Goal: Task Accomplishment & Management: Complete application form

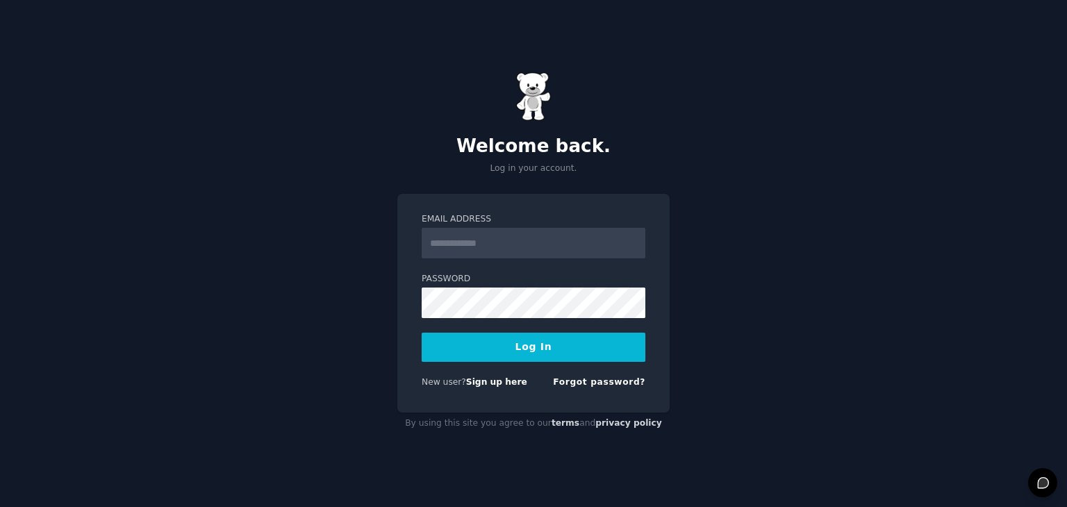
click at [500, 238] on input "Email Address" at bounding box center [534, 243] width 224 height 31
type input "**********"
click at [495, 352] on button "Log In" at bounding box center [534, 347] width 224 height 29
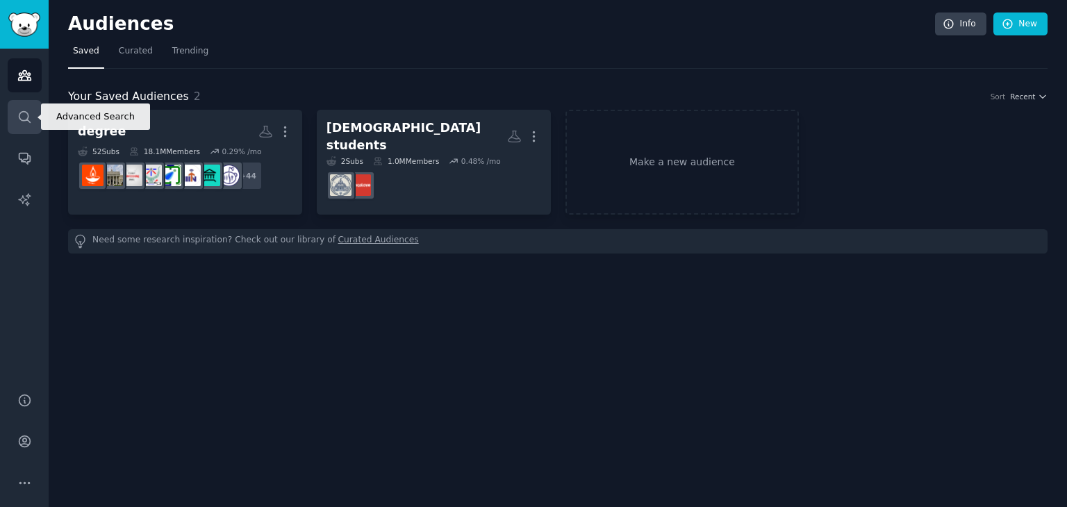
click at [28, 126] on link "Search" at bounding box center [25, 117] width 34 height 34
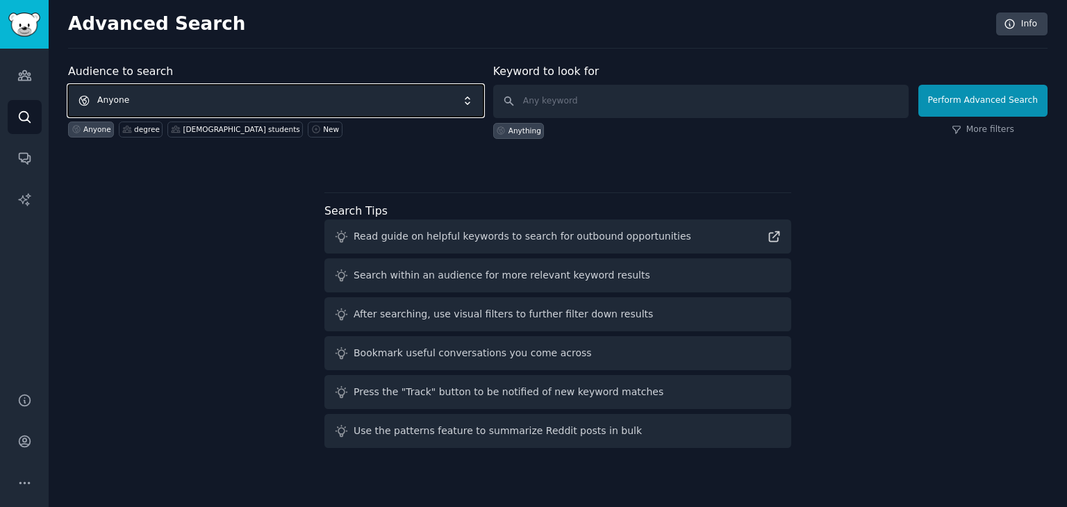
click at [199, 101] on span "Anyone" at bounding box center [275, 101] width 415 height 32
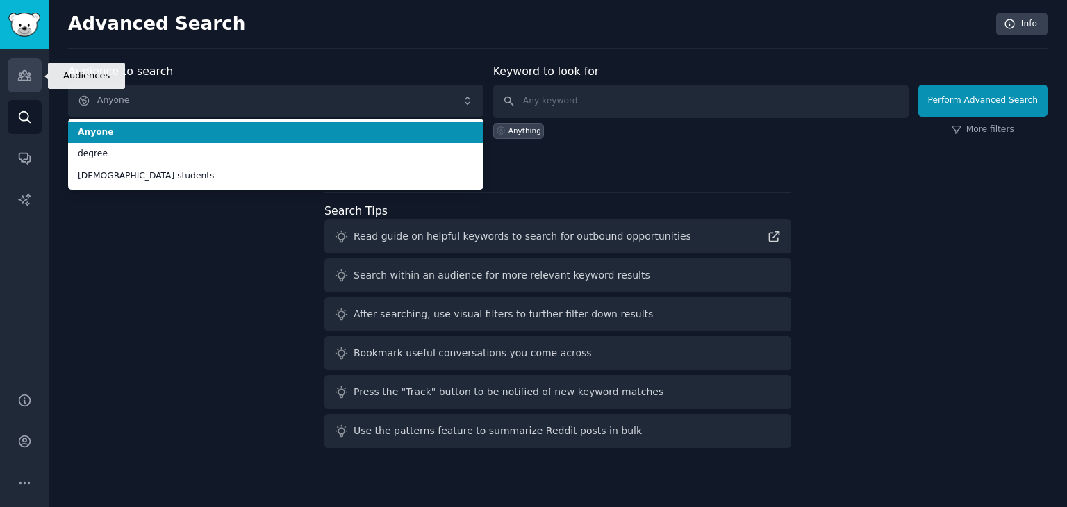
click at [20, 69] on icon "Sidebar" at bounding box center [24, 75] width 15 height 15
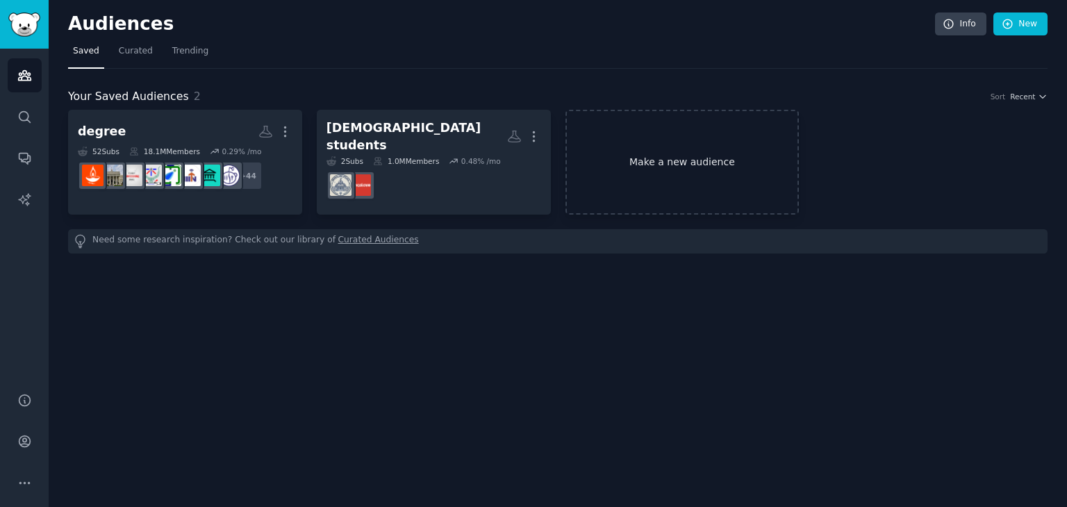
click at [700, 135] on link "Make a new audience" at bounding box center [683, 162] width 234 height 105
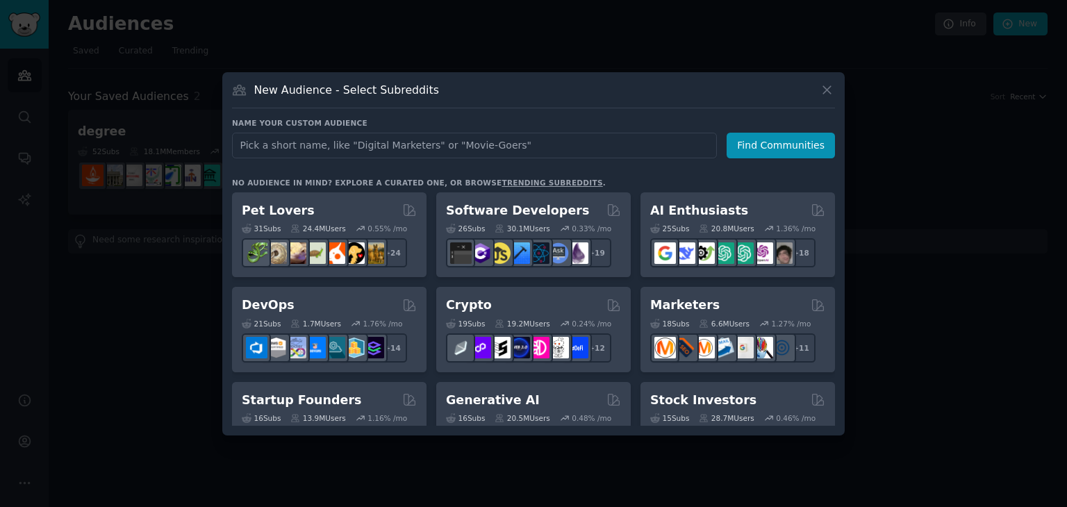
click at [495, 145] on input "text" at bounding box center [474, 146] width 485 height 26
type input "United Kingdom"
click button "Find Communities" at bounding box center [781, 146] width 108 height 26
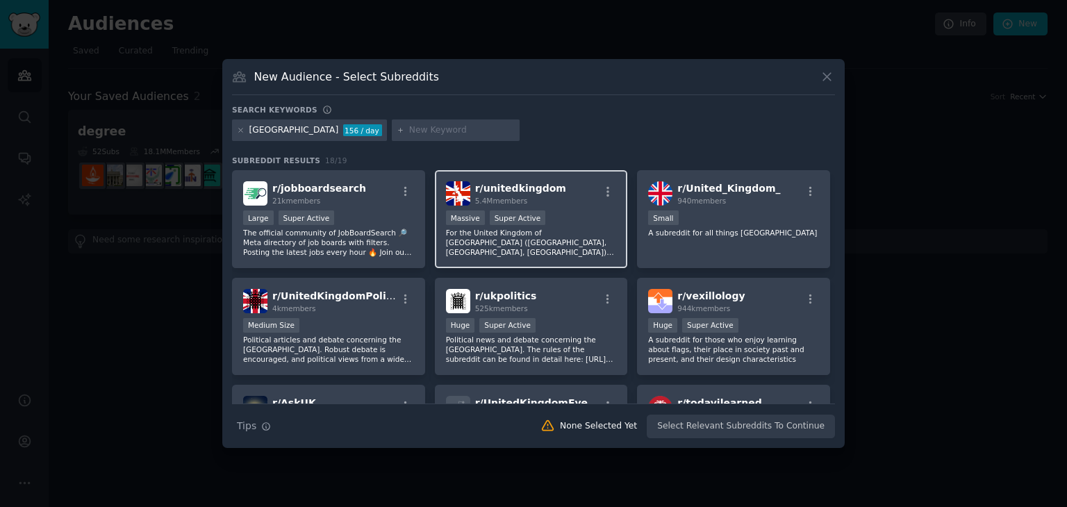
click at [606, 176] on div "r/ unitedkingdom 5.4M members >= 95th percentile for submissions / day Massive …" at bounding box center [531, 219] width 193 height 98
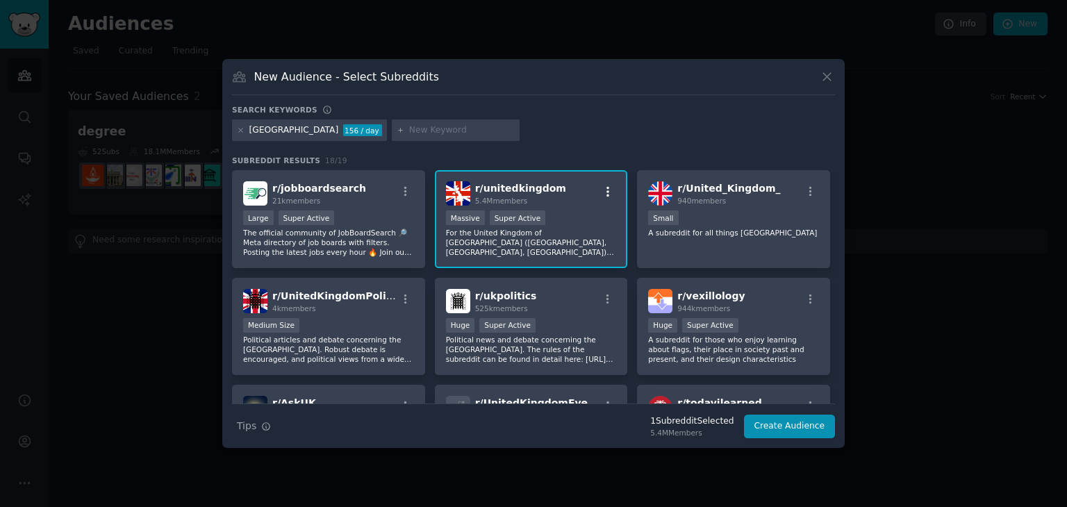
click at [605, 196] on icon "button" at bounding box center [608, 191] width 13 height 13
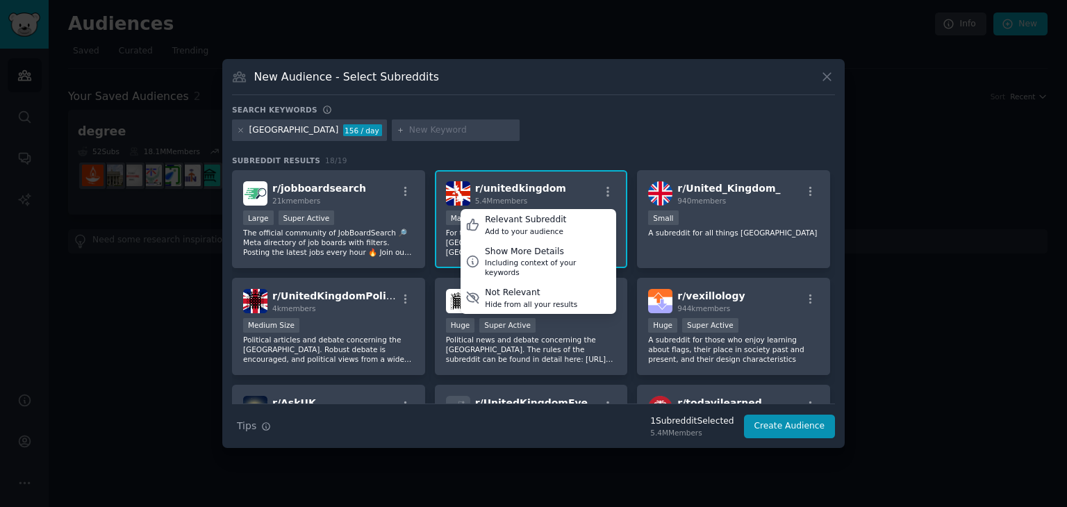
click at [557, 186] on div "r/ unitedkingdom 5.4M members Relevant Subreddit Add to your audience Show More…" at bounding box center [531, 193] width 171 height 24
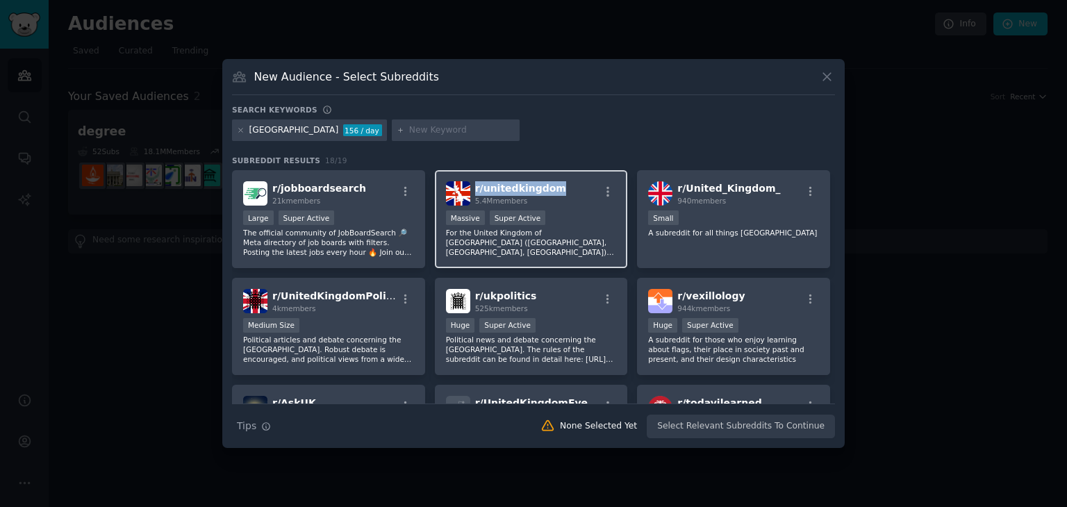
drag, startPoint x: 557, startPoint y: 186, endPoint x: 472, endPoint y: 190, distance: 84.8
click at [472, 190] on div "r/ unitedkingdom 5.4M members" at bounding box center [531, 193] width 171 height 24
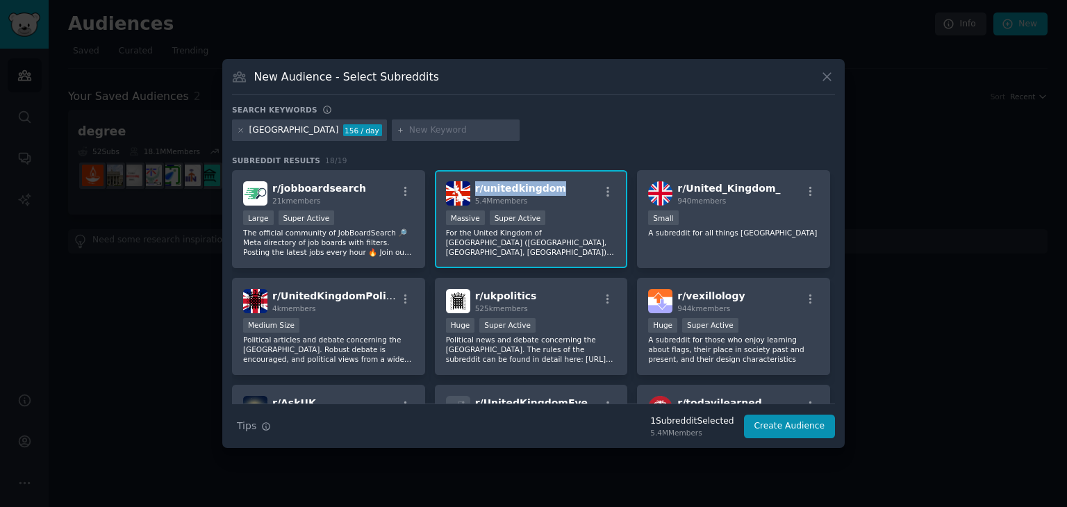
copy span "r/ unitedkingdom"
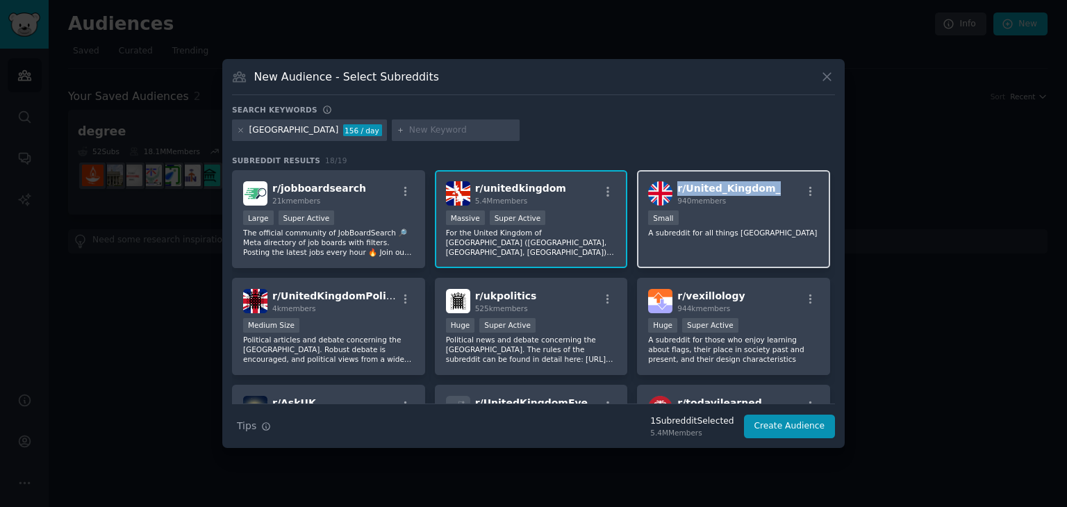
drag, startPoint x: 762, startPoint y: 184, endPoint x: 673, endPoint y: 188, distance: 89.0
click at [673, 188] on div "r/ United_Kingdom_ 940 members" at bounding box center [733, 193] width 171 height 24
copy span "r/ United_Kingdom_"
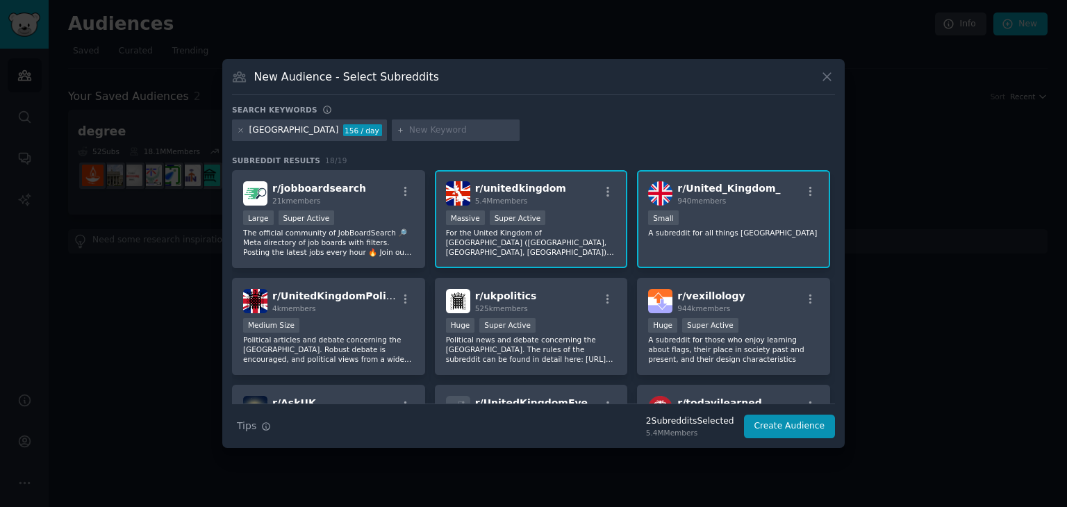
click at [494, 189] on span "r/ unitedkingdom" at bounding box center [520, 188] width 91 height 11
click at [493, 187] on span "r/ unitedkingdom" at bounding box center [520, 188] width 91 height 11
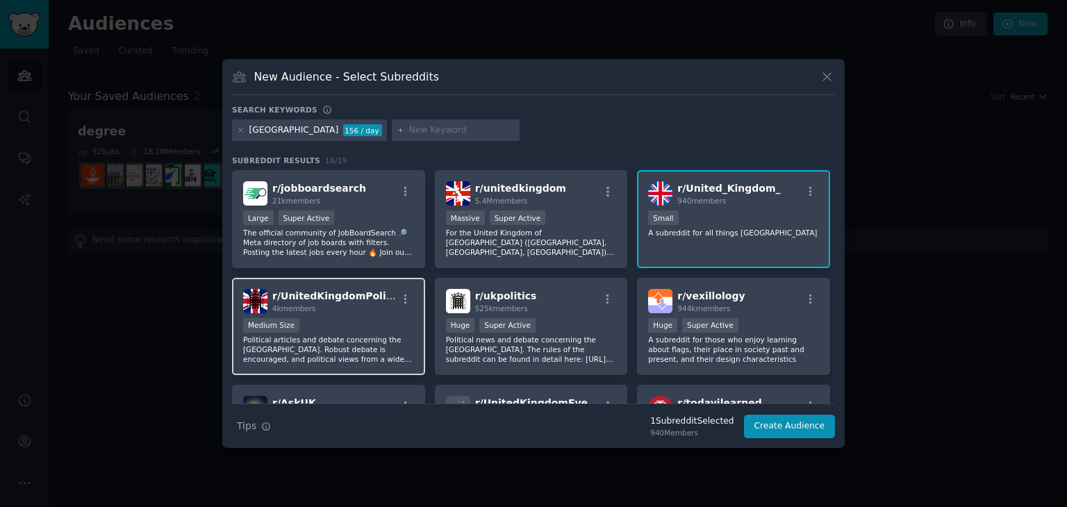
click at [302, 304] on span "4k members" at bounding box center [294, 308] width 44 height 8
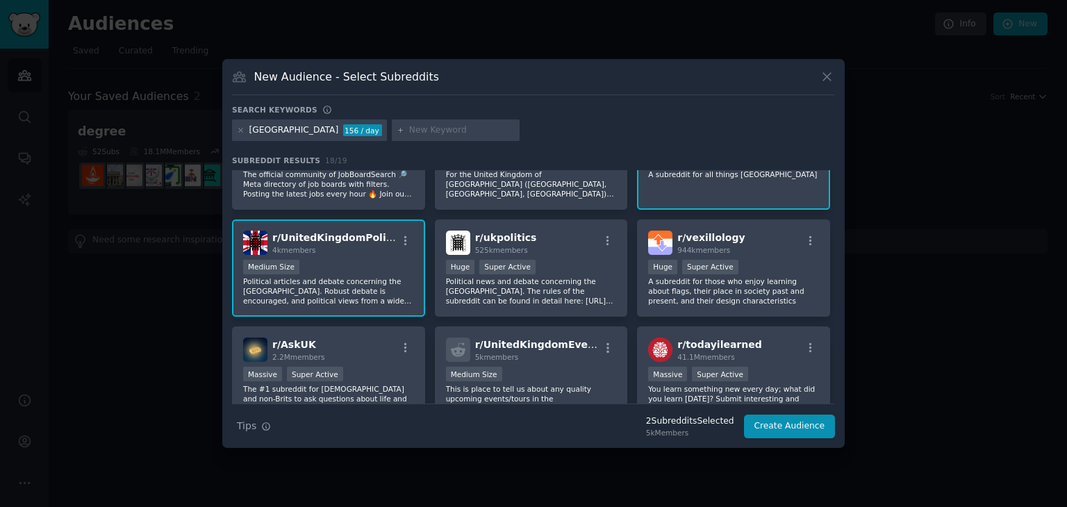
scroll to position [60, 0]
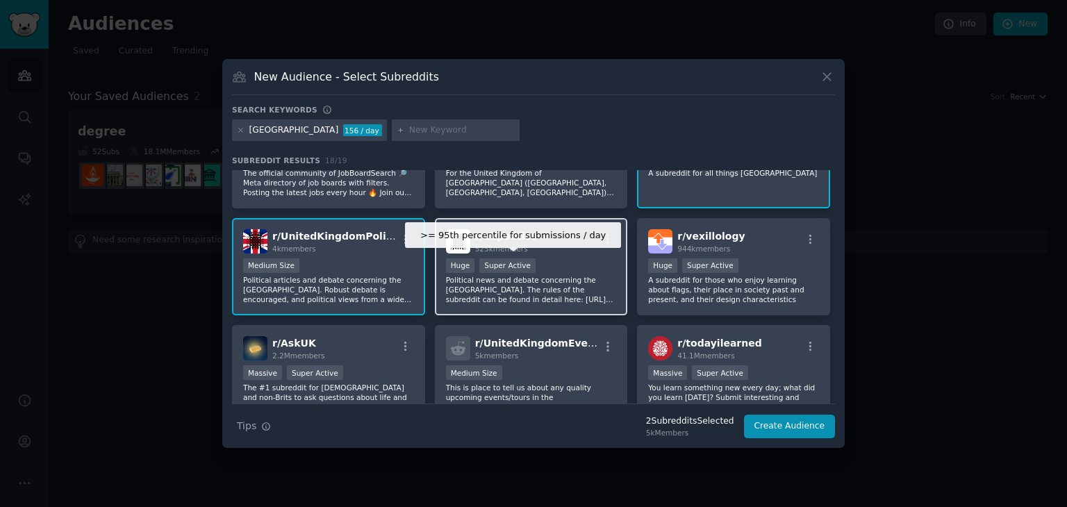
click at [488, 270] on div "Super Active" at bounding box center [507, 265] width 56 height 15
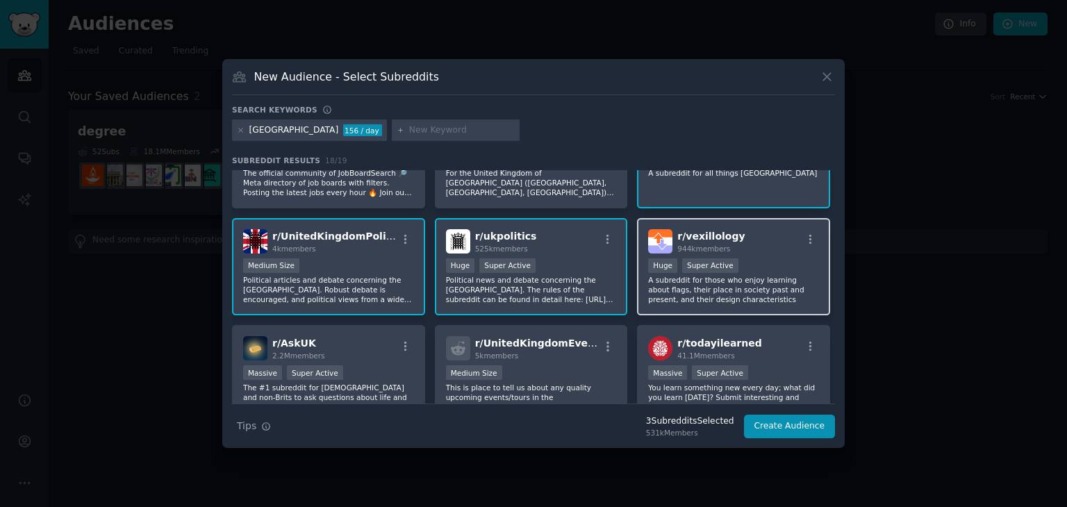
click at [781, 234] on div "r/ vexillology 944k members" at bounding box center [733, 241] width 171 height 24
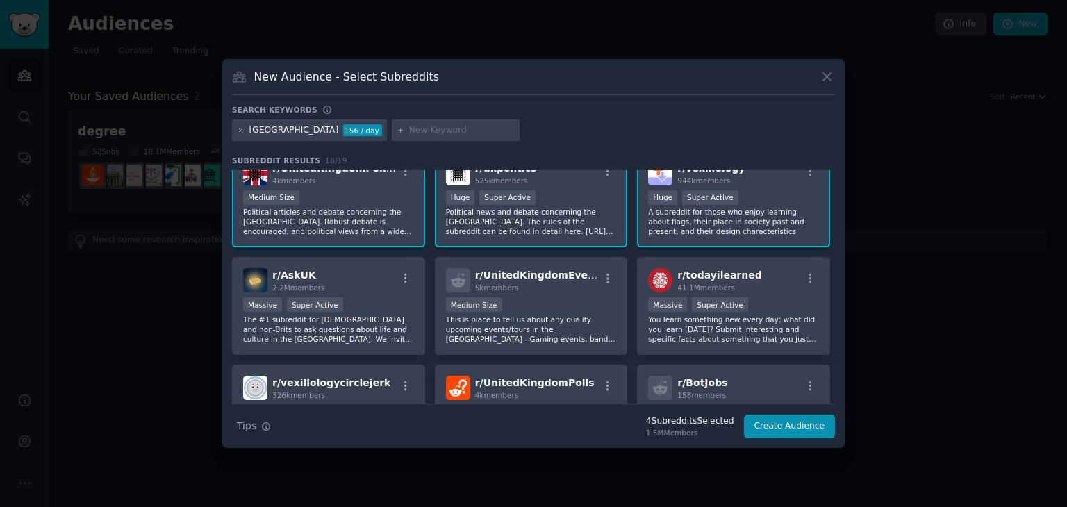
scroll to position [132, 0]
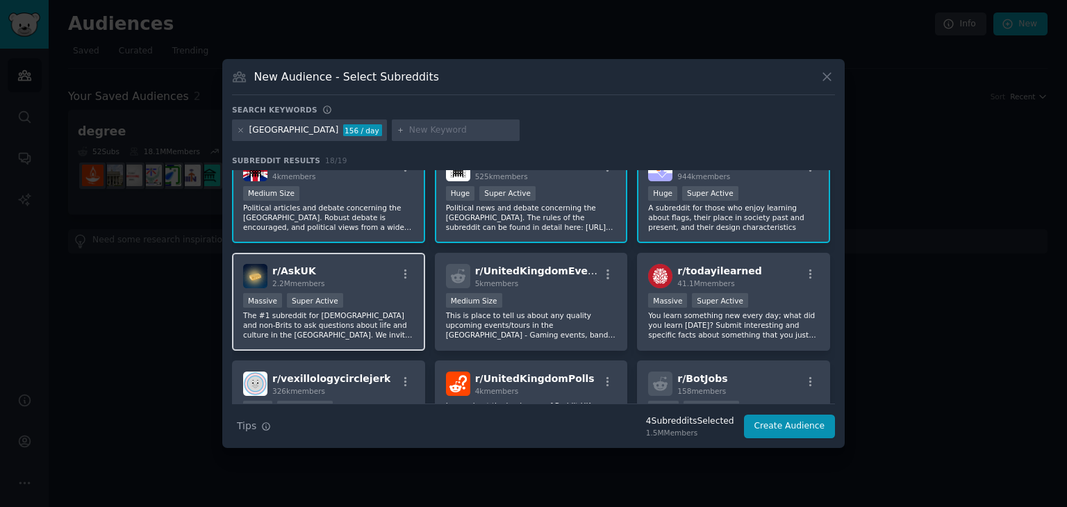
click at [397, 302] on div "Massive Super Active" at bounding box center [328, 301] width 171 height 17
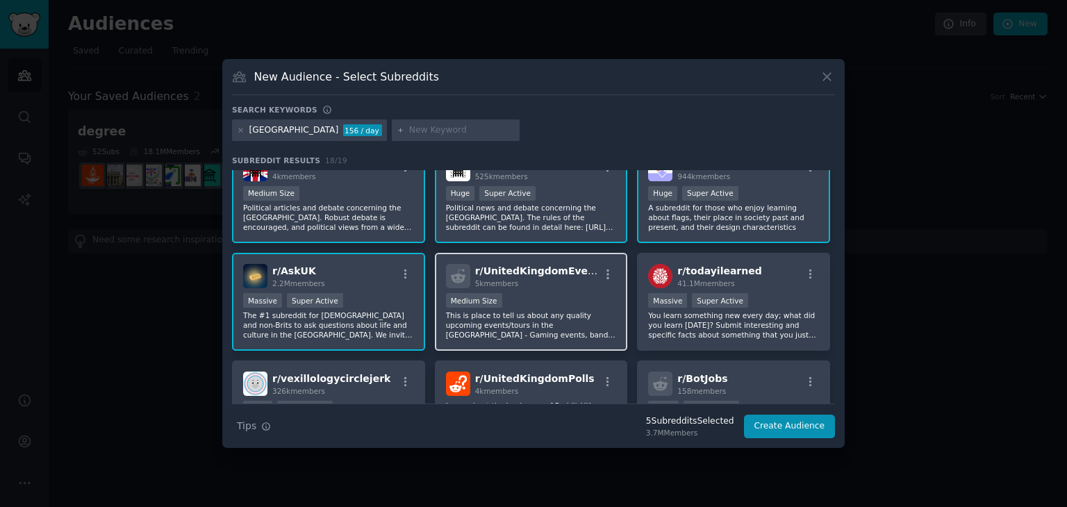
click at [559, 311] on p "This is place to tell us about any quality upcoming events/tours in the UK - Ga…" at bounding box center [531, 325] width 171 height 29
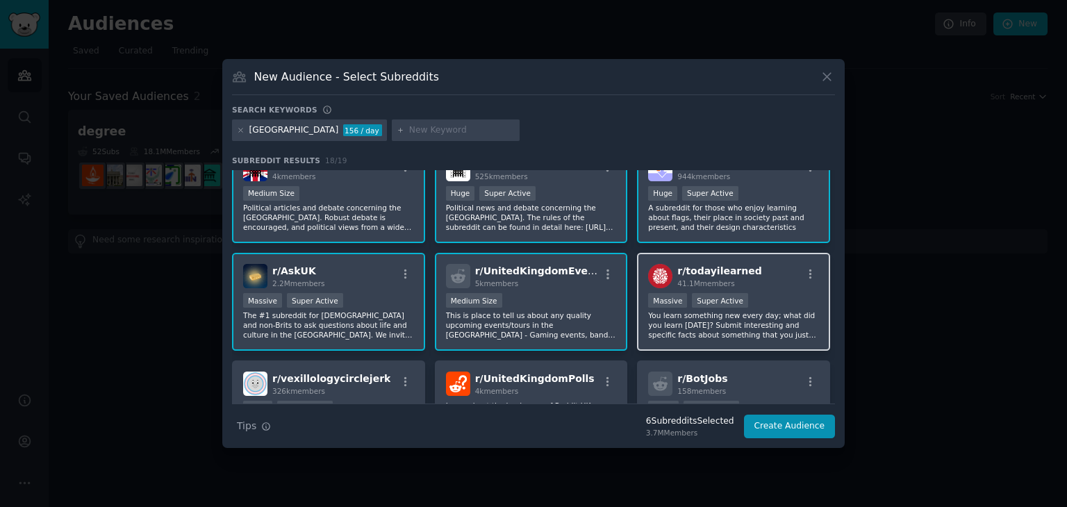
click at [763, 301] on div ">= 95th percentile for submissions / day Massive Super Active" at bounding box center [733, 301] width 171 height 17
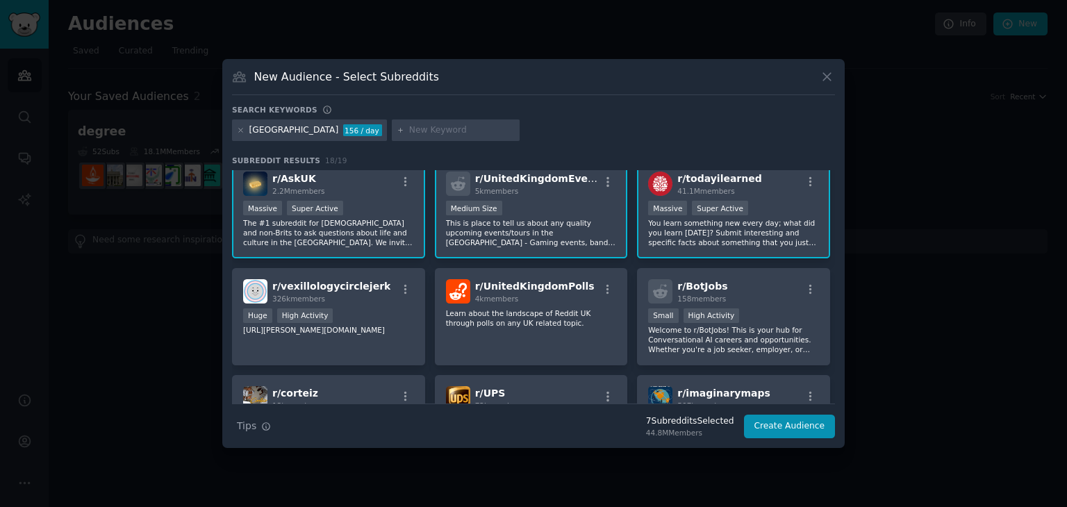
scroll to position [229, 0]
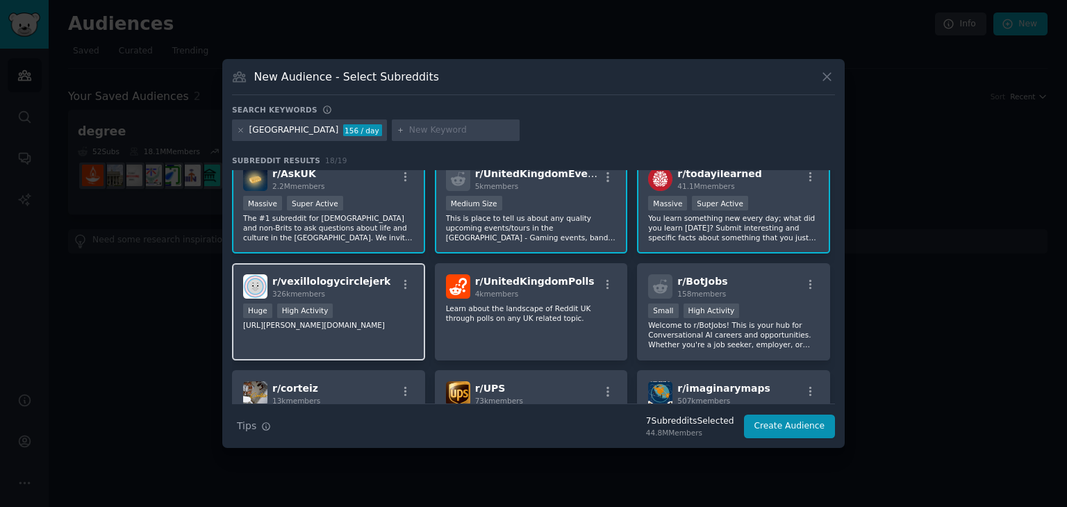
click at [402, 328] on div "r/ vexillologycirclejerk 326k members Huge High Activity http://redd.it/1476ioa" at bounding box center [328, 312] width 193 height 98
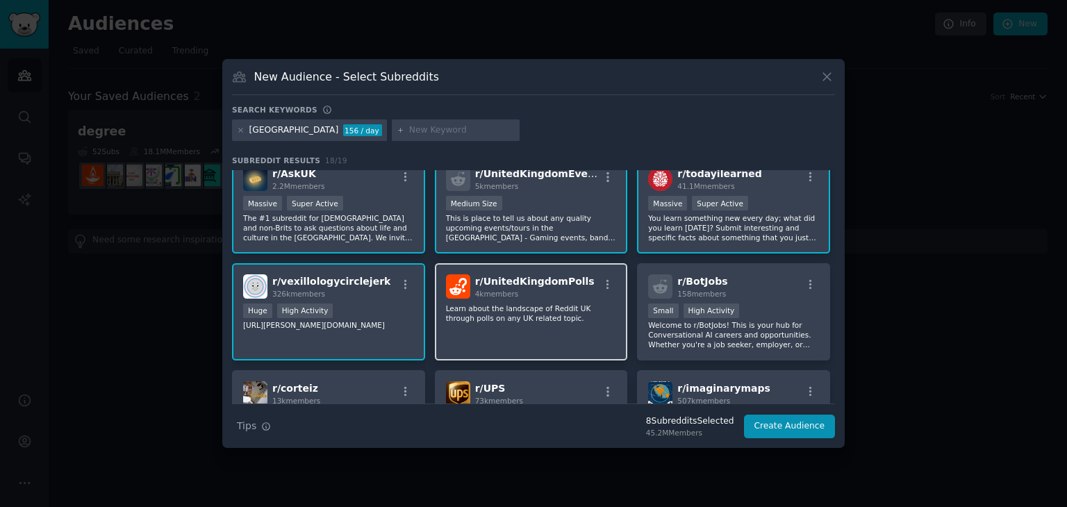
click at [548, 334] on div "r/ UnitedKingdomPolls 4k members Learn about the landscape of Reddit UK through…" at bounding box center [531, 312] width 193 height 98
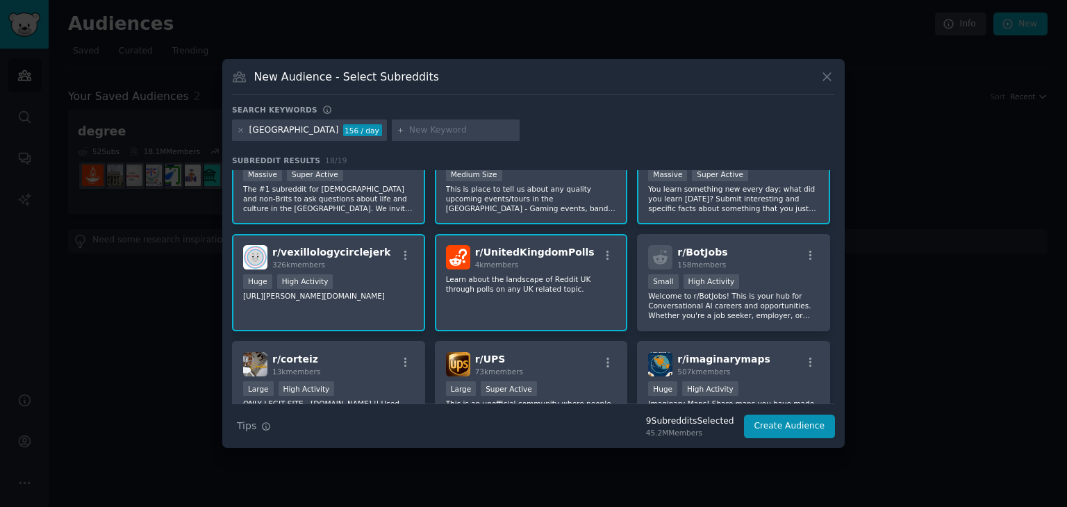
scroll to position [260, 0]
click at [709, 308] on p "Welcome to r/BotJobs! This is your hub for Conversational AI careers and opport…" at bounding box center [733, 304] width 171 height 29
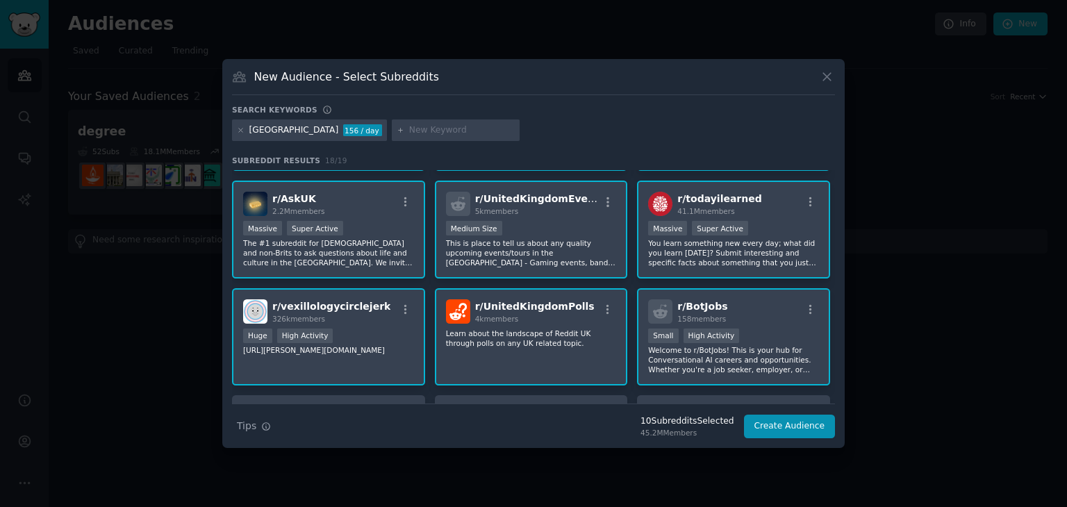
scroll to position [208, 0]
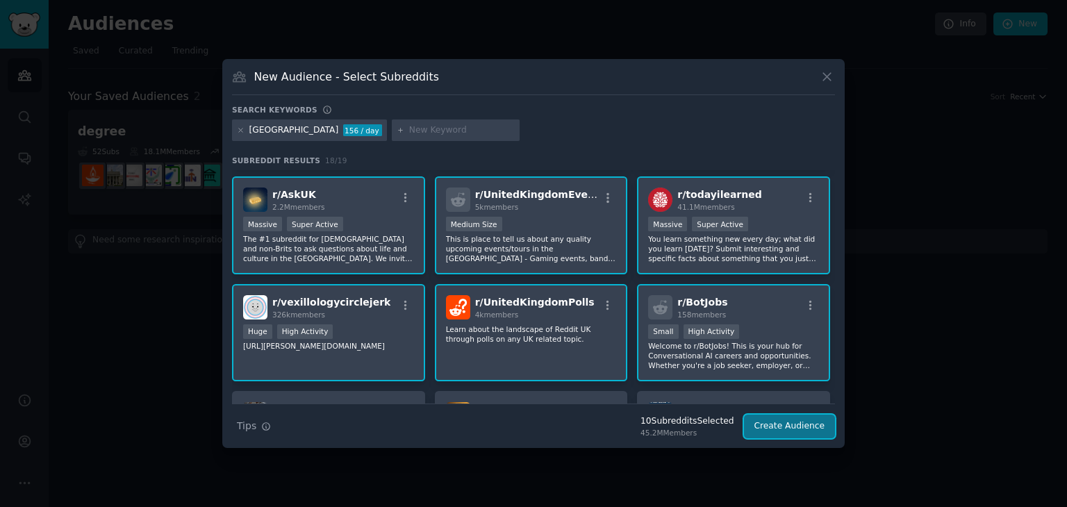
click at [784, 422] on button "Create Audience" at bounding box center [790, 427] width 92 height 24
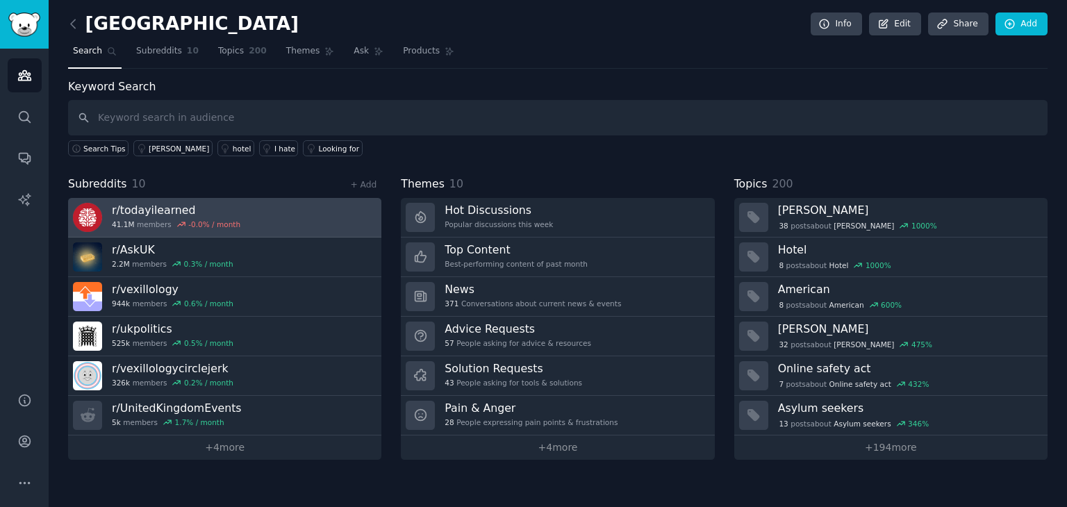
click at [158, 208] on h3 "r/ todayilearned" at bounding box center [176, 210] width 129 height 15
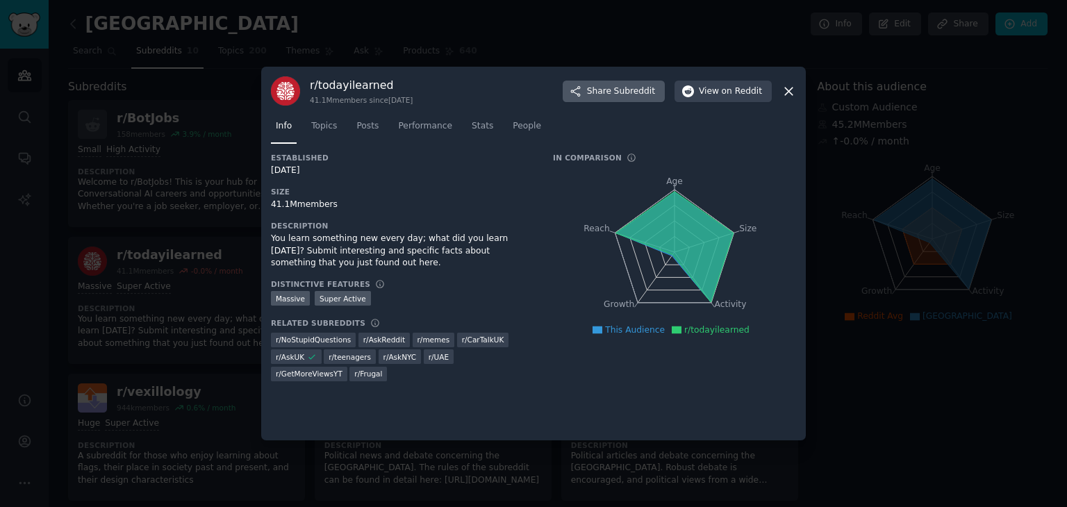
click at [627, 85] on span "Subreddit" at bounding box center [634, 91] width 41 height 13
click at [783, 90] on icon at bounding box center [789, 91] width 15 height 15
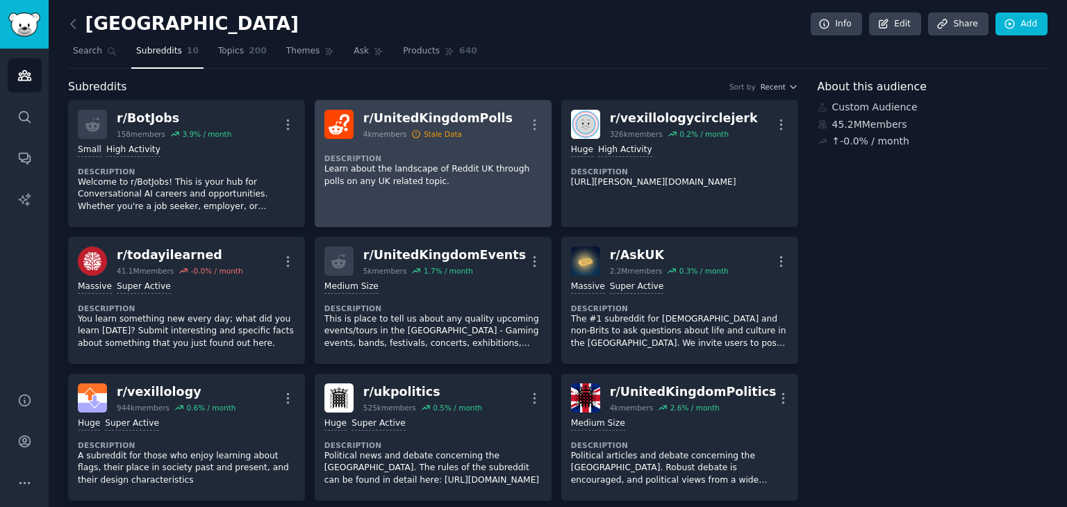
click at [432, 119] on div "r/ UnitedKingdomPolls" at bounding box center [437, 118] width 149 height 17
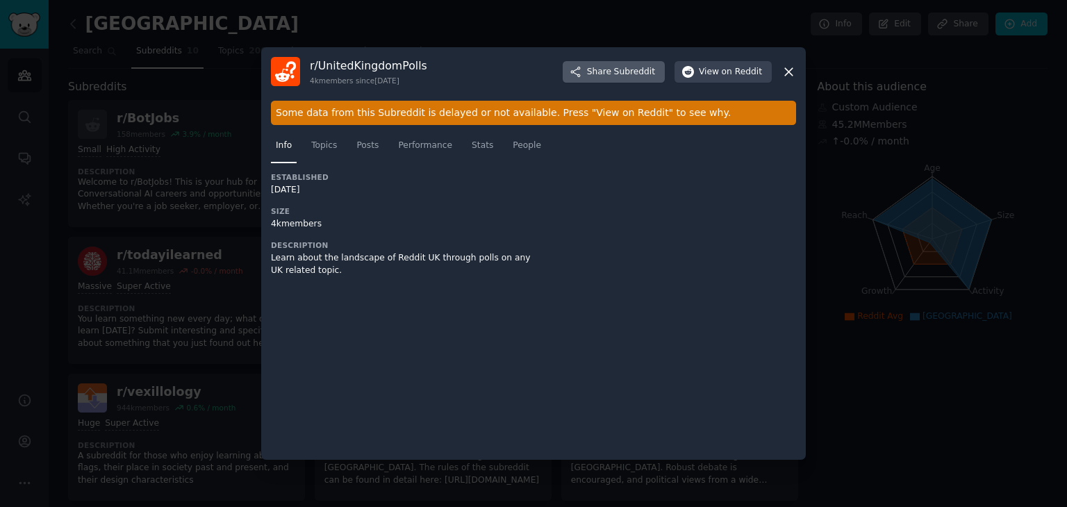
click at [621, 67] on span "Subreddit" at bounding box center [634, 72] width 41 height 13
click at [795, 67] on icon at bounding box center [789, 72] width 15 height 15
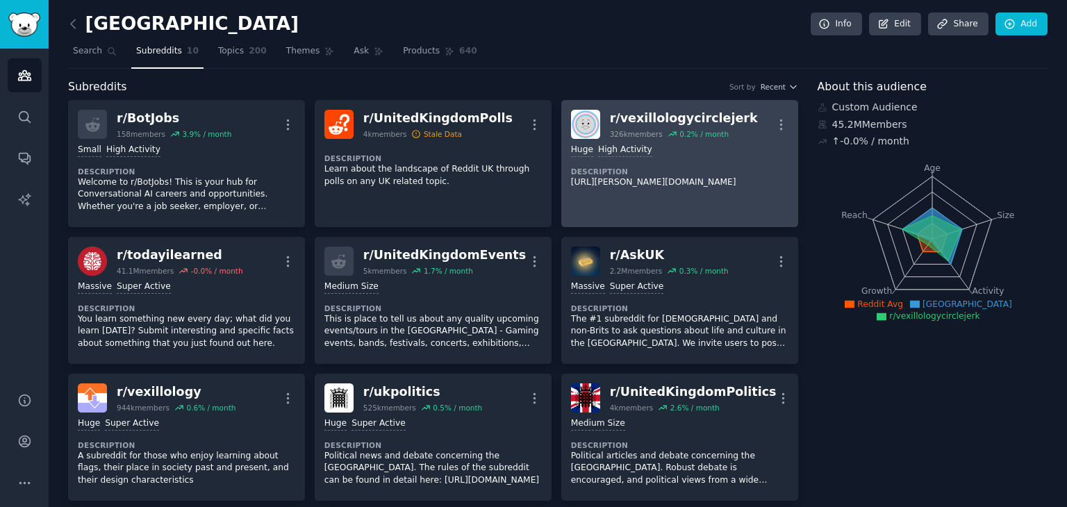
click at [653, 117] on div "r/ vexillologycirclejerk" at bounding box center [684, 118] width 148 height 17
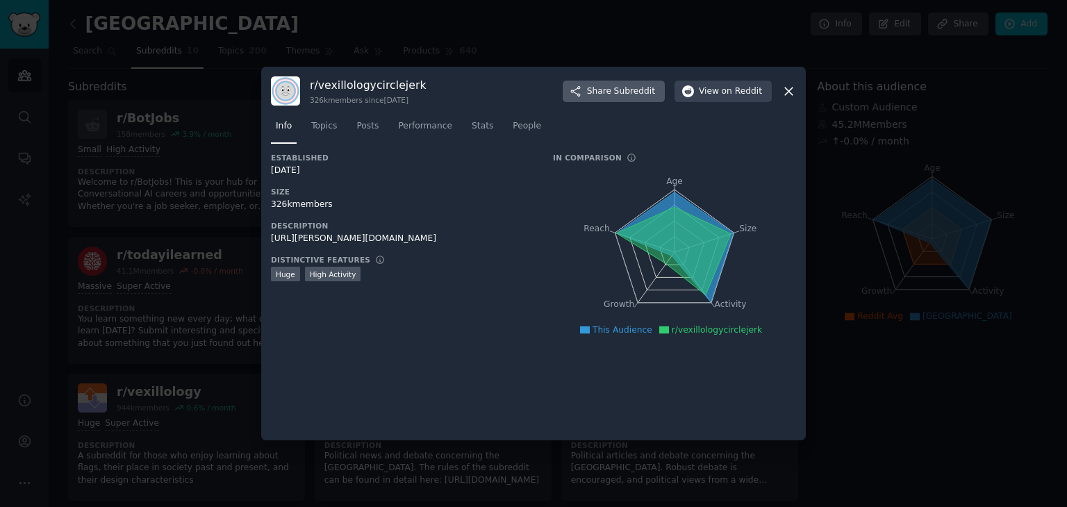
click at [642, 90] on span "Subreddit" at bounding box center [634, 91] width 41 height 13
click at [793, 84] on icon at bounding box center [789, 91] width 15 height 15
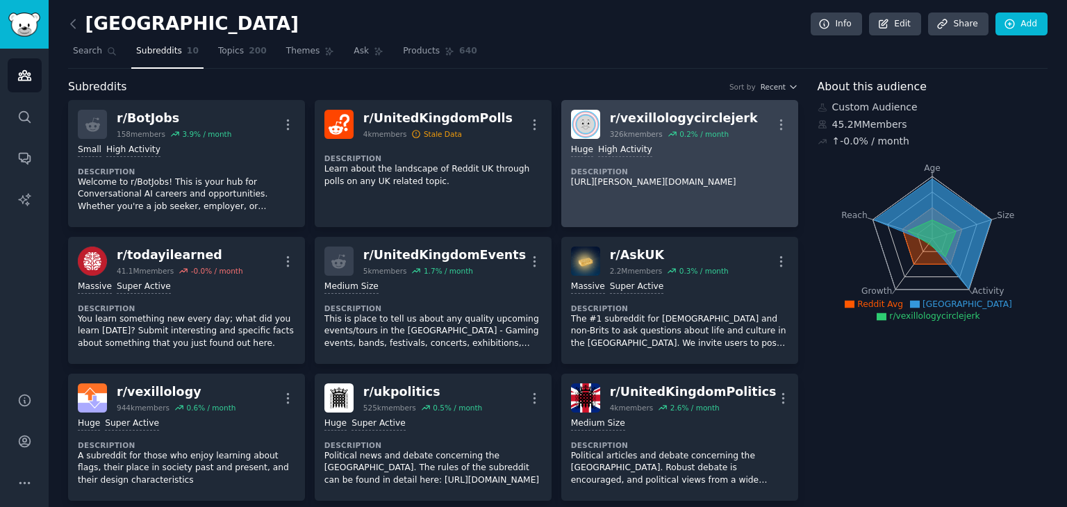
scroll to position [47, 0]
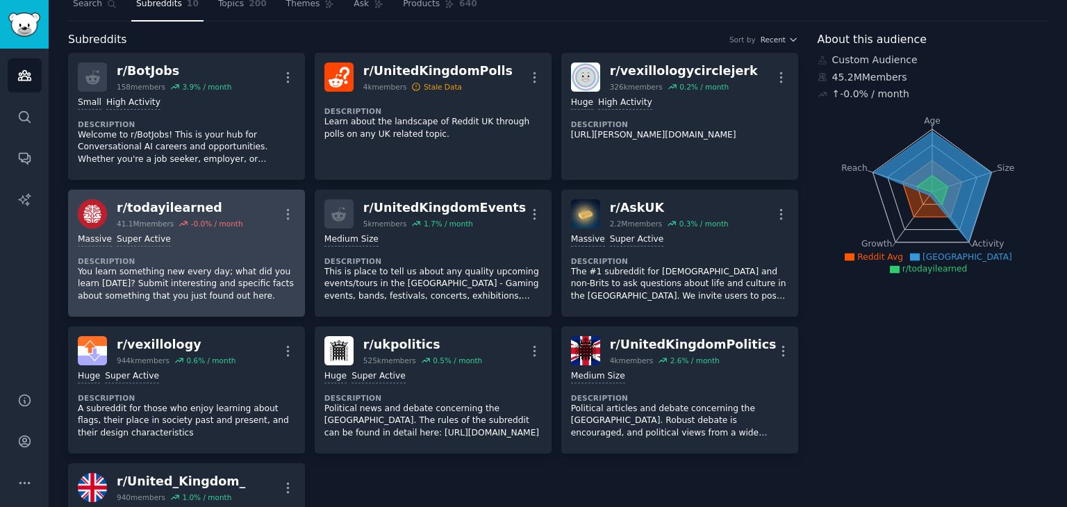
click at [289, 240] on div "Massive Super Active" at bounding box center [186, 239] width 217 height 13
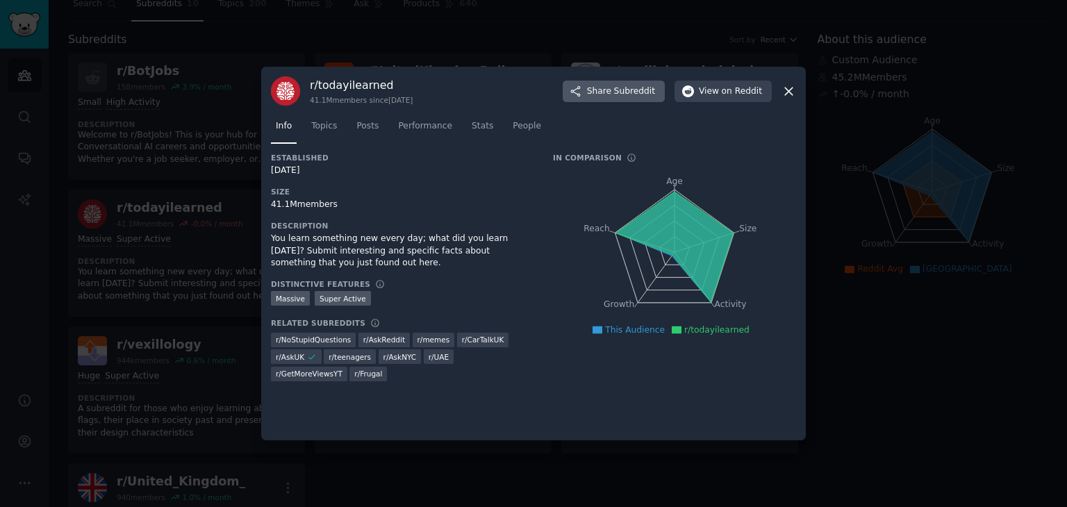
click at [643, 86] on span "Subreddit" at bounding box center [634, 91] width 41 height 13
click at [786, 90] on icon at bounding box center [789, 91] width 15 height 15
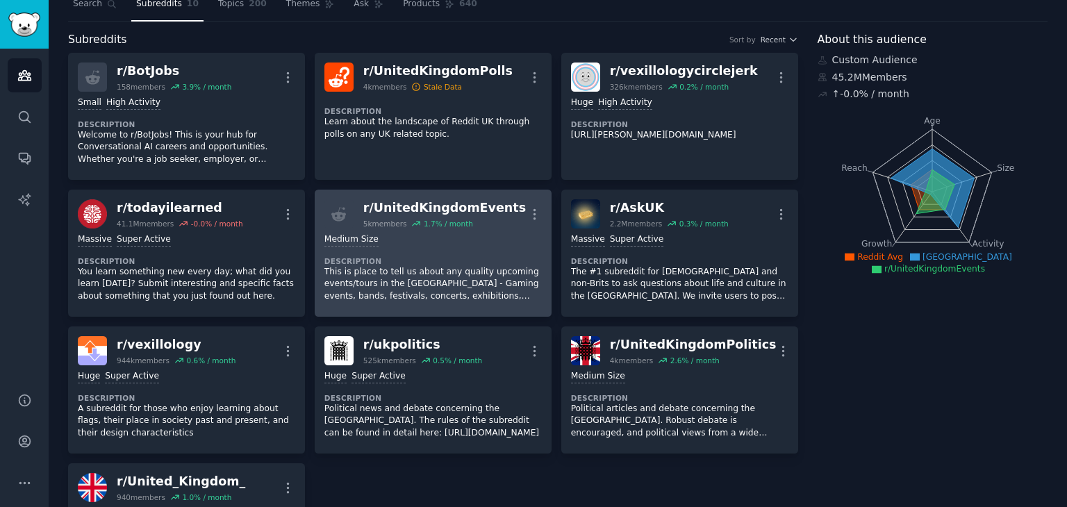
click at [414, 237] on div "Medium Size" at bounding box center [432, 239] width 217 height 13
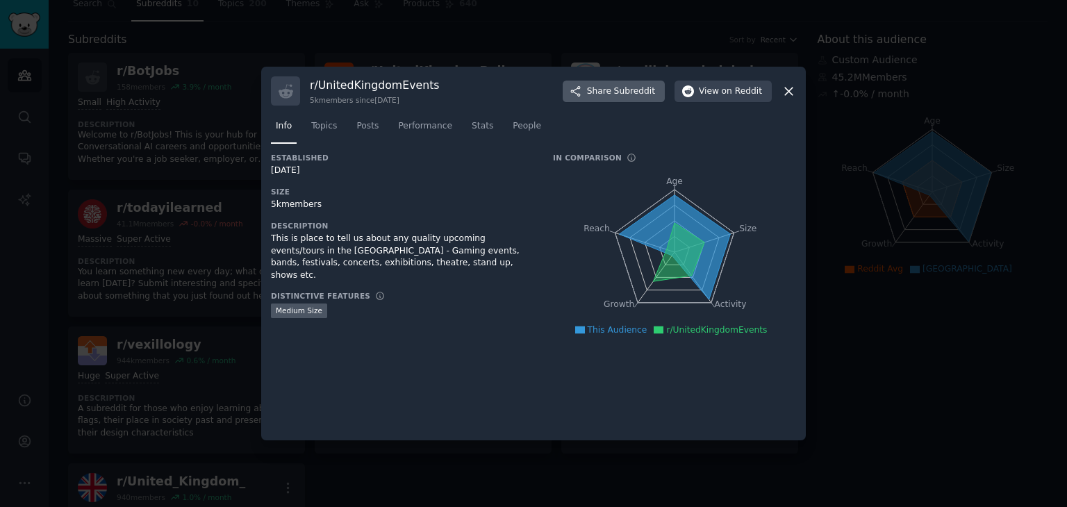
click at [626, 90] on span "Subreddit" at bounding box center [634, 91] width 41 height 13
click at [794, 86] on icon at bounding box center [789, 91] width 15 height 15
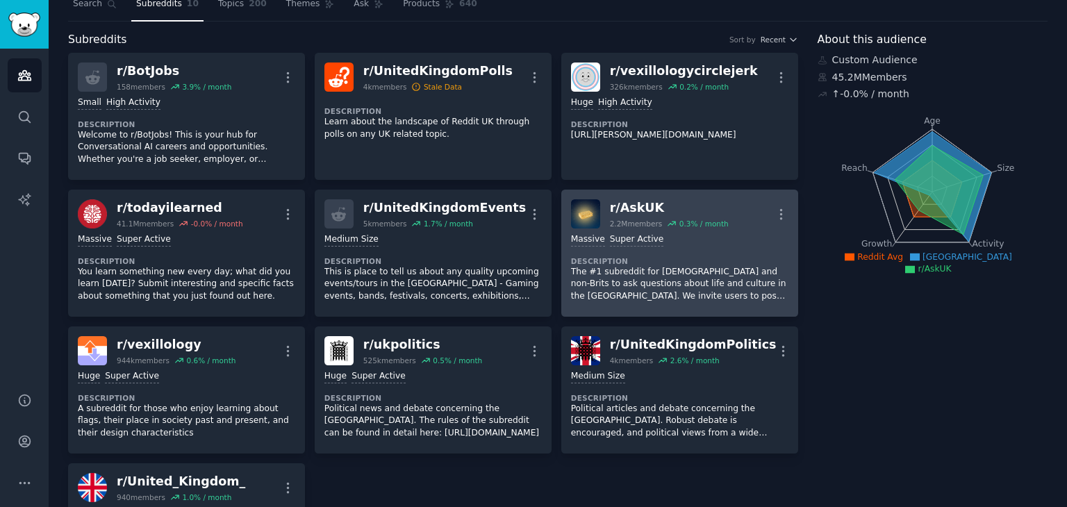
click at [644, 264] on dt "Description" at bounding box center [679, 261] width 217 height 10
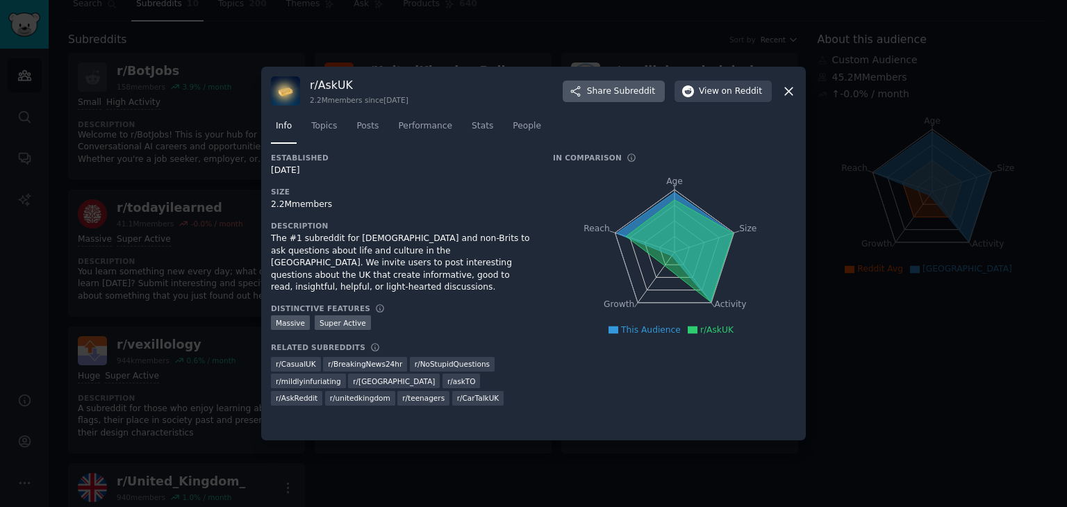
click at [635, 82] on button "Share Subreddit" at bounding box center [614, 92] width 102 height 22
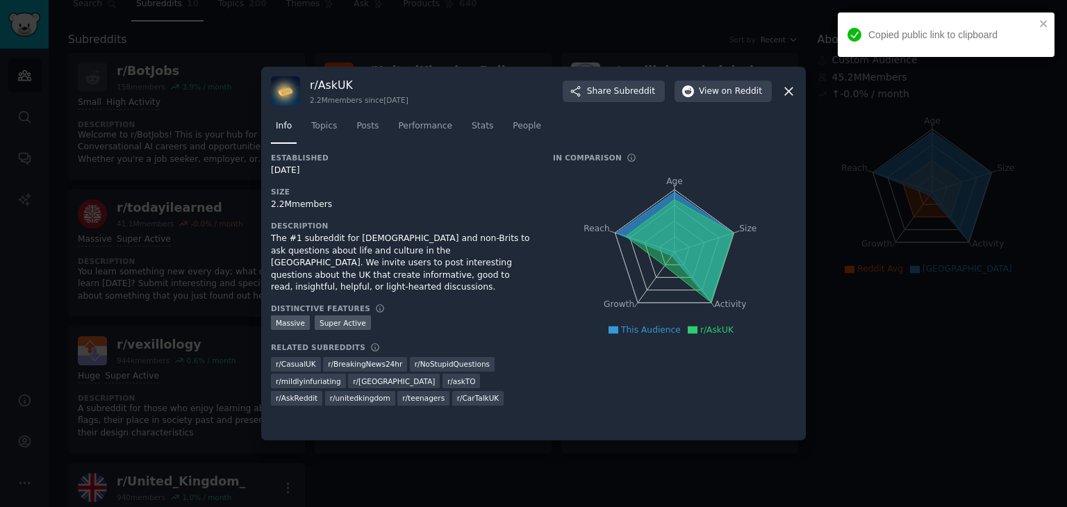
click at [787, 90] on icon at bounding box center [789, 92] width 8 height 8
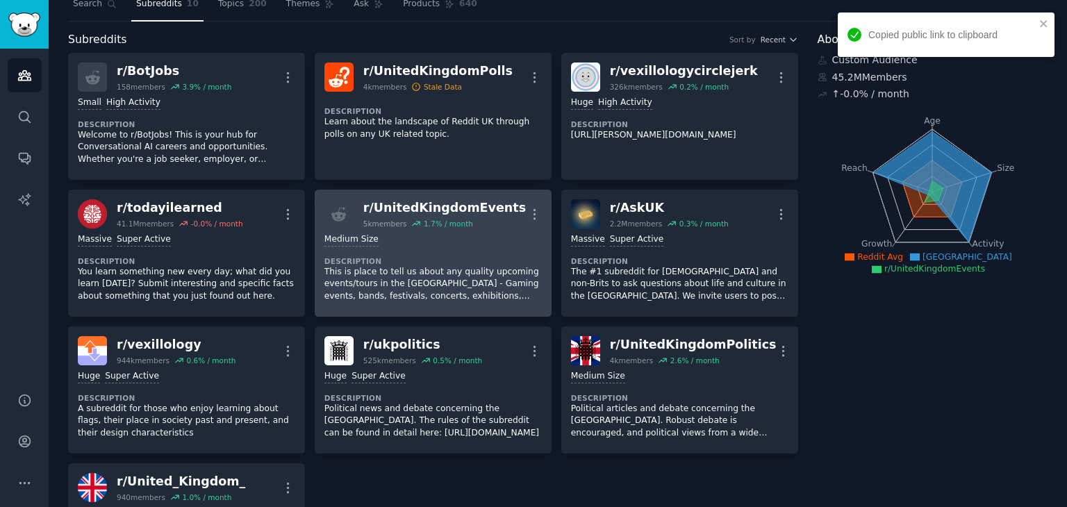
scroll to position [149, 0]
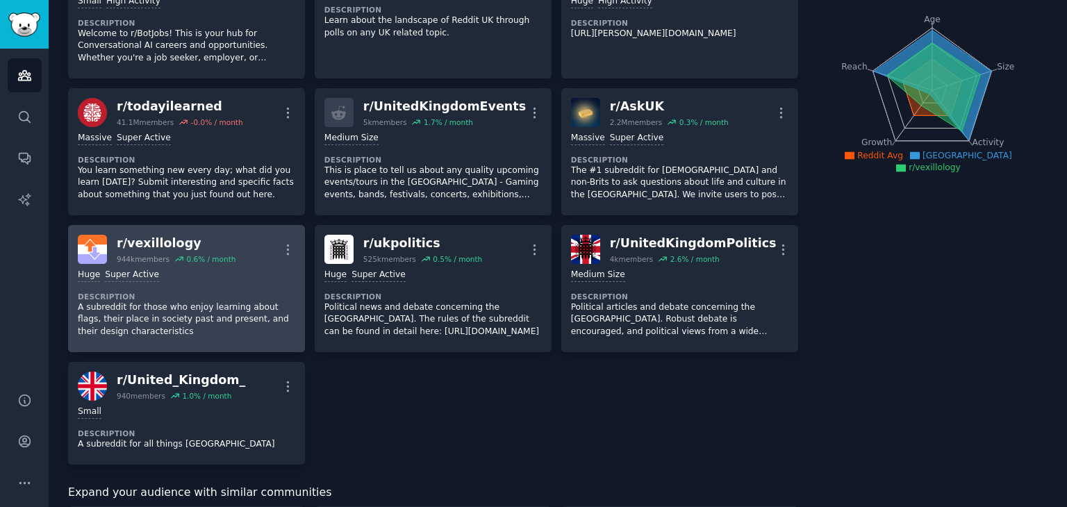
click at [245, 270] on div "Huge Super Active" at bounding box center [186, 275] width 217 height 13
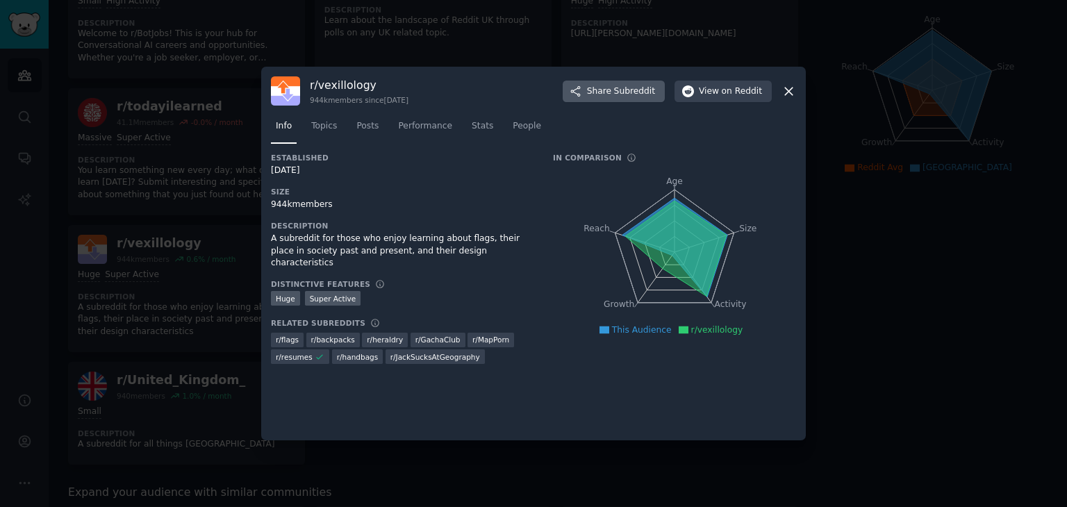
click at [638, 95] on span "Subreddit" at bounding box center [634, 91] width 41 height 13
click at [789, 85] on icon at bounding box center [789, 91] width 15 height 15
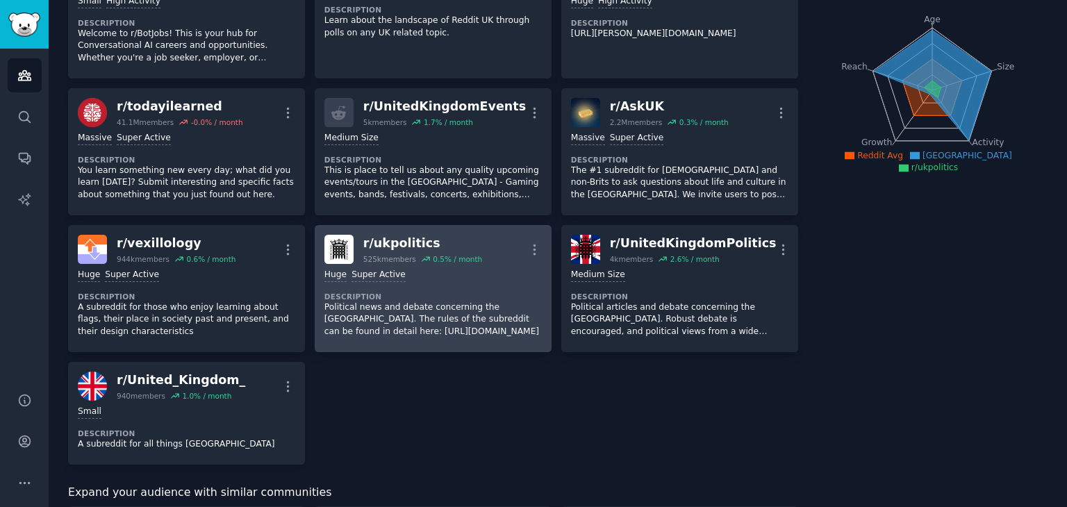
scroll to position [180, 0]
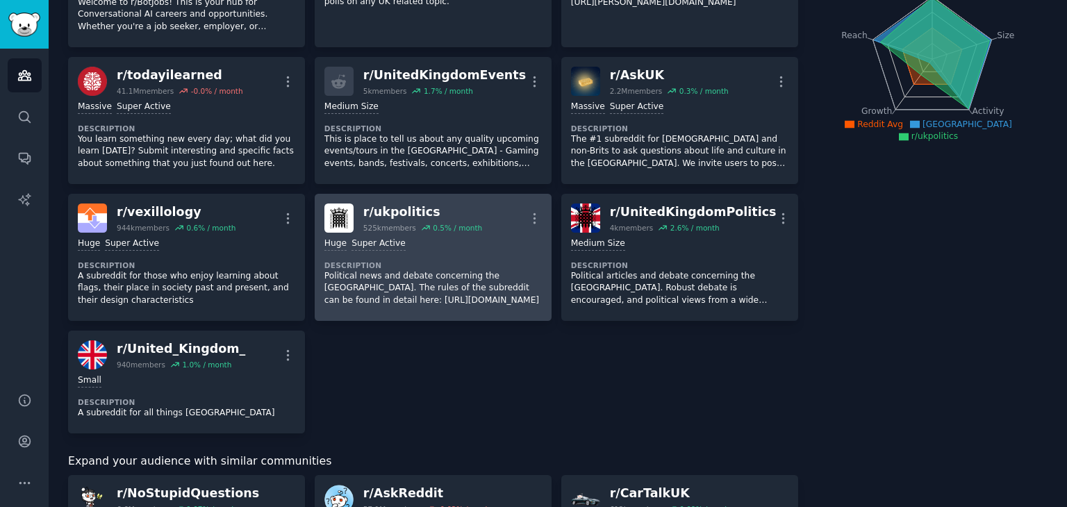
click at [402, 209] on div "r/ ukpolitics" at bounding box center [422, 212] width 119 height 17
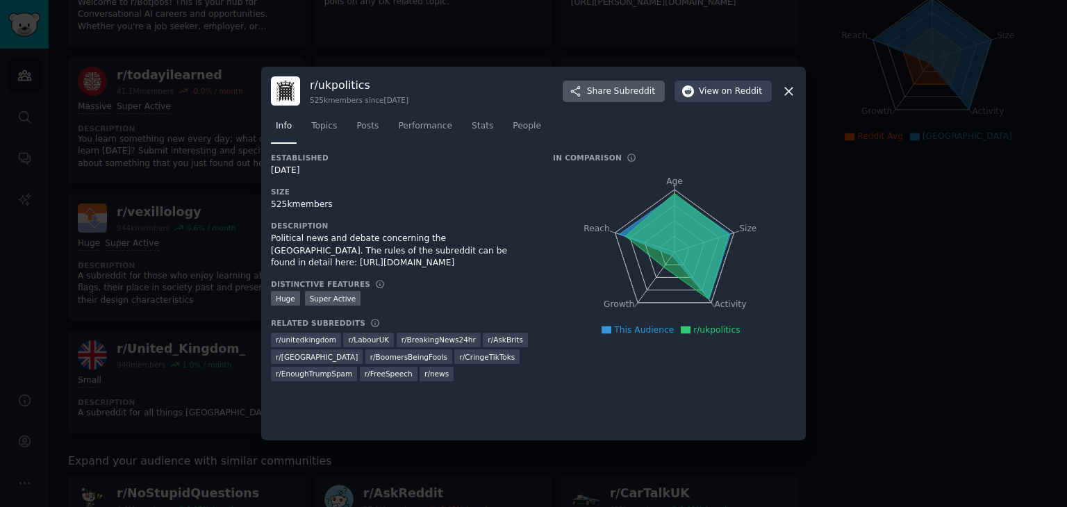
click at [641, 89] on span "Subreddit" at bounding box center [634, 91] width 41 height 13
click at [784, 92] on icon at bounding box center [789, 91] width 15 height 15
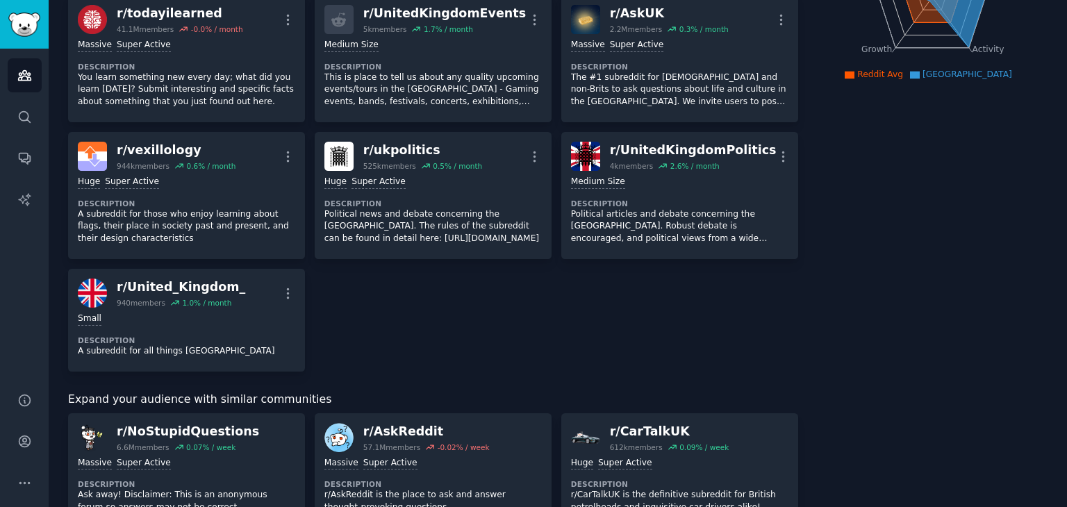
scroll to position [245, 0]
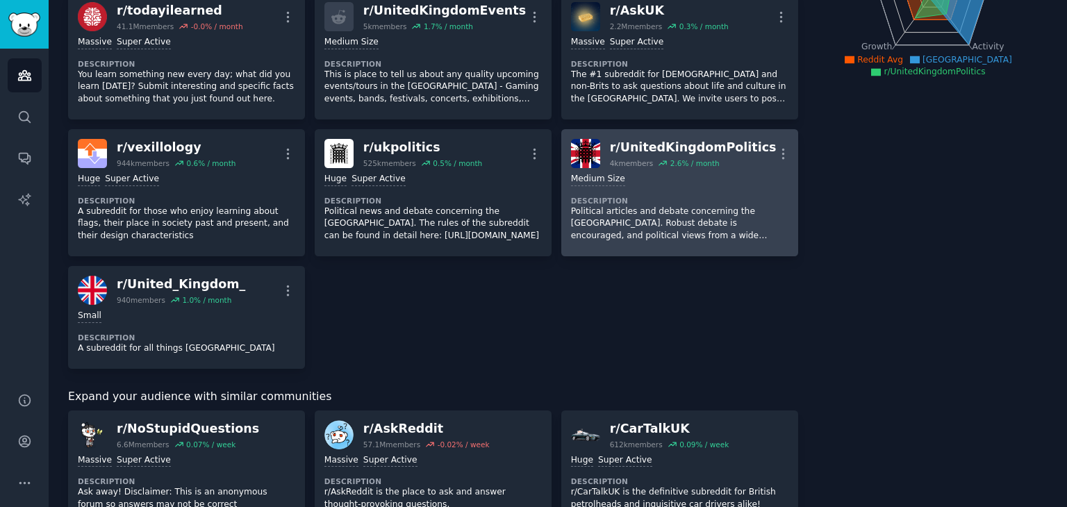
click at [649, 178] on div "1000 - 10,000 members Medium Size" at bounding box center [679, 179] width 217 height 13
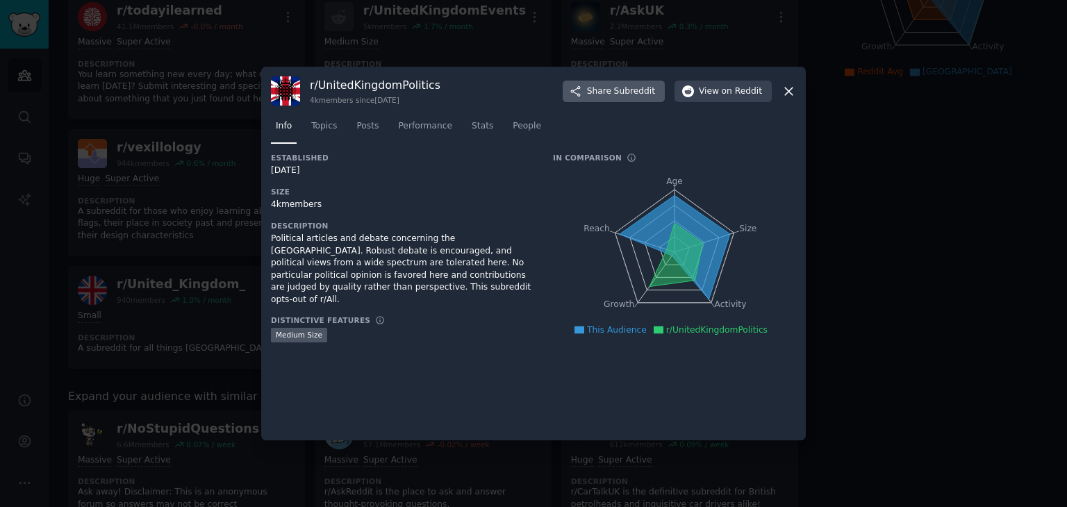
click at [651, 87] on span "Subreddit" at bounding box center [634, 91] width 41 height 13
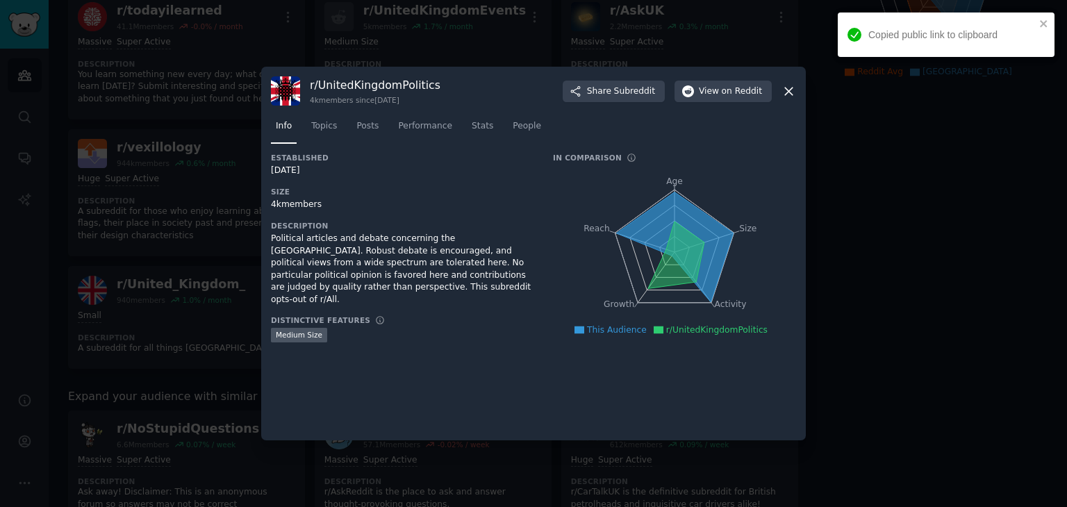
click at [792, 89] on icon at bounding box center [789, 91] width 15 height 15
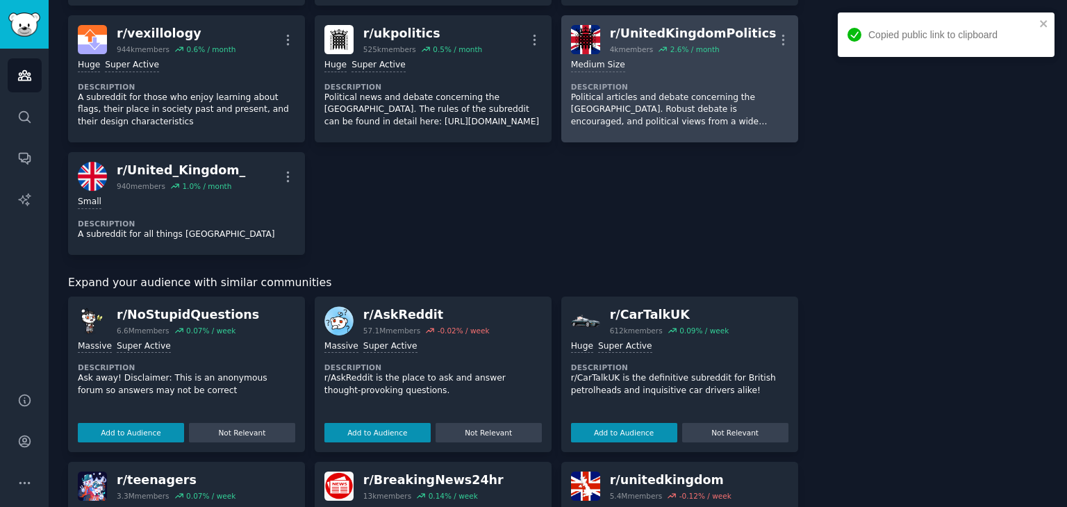
scroll to position [370, 0]
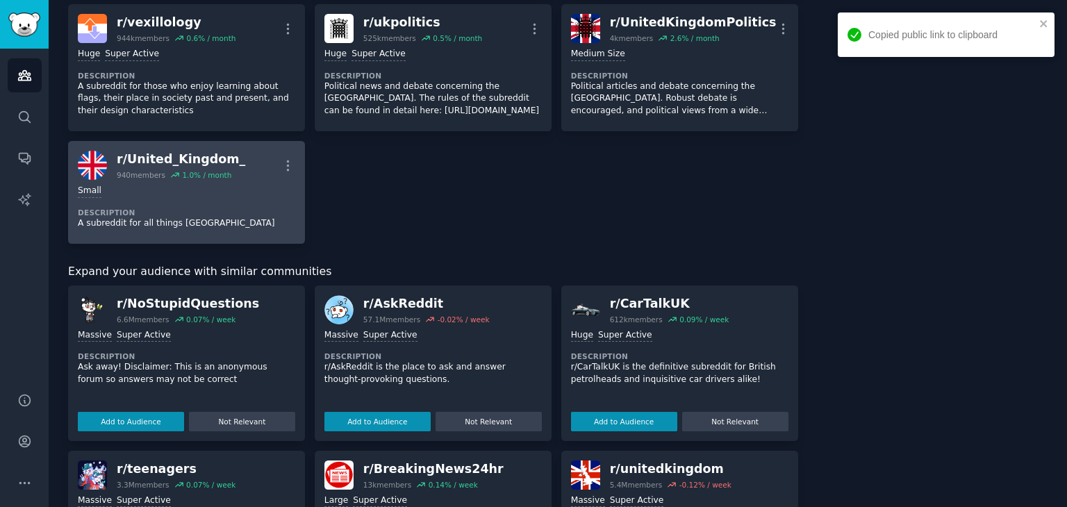
click at [270, 183] on div "Small Description A subreddit for all things UK" at bounding box center [186, 207] width 217 height 54
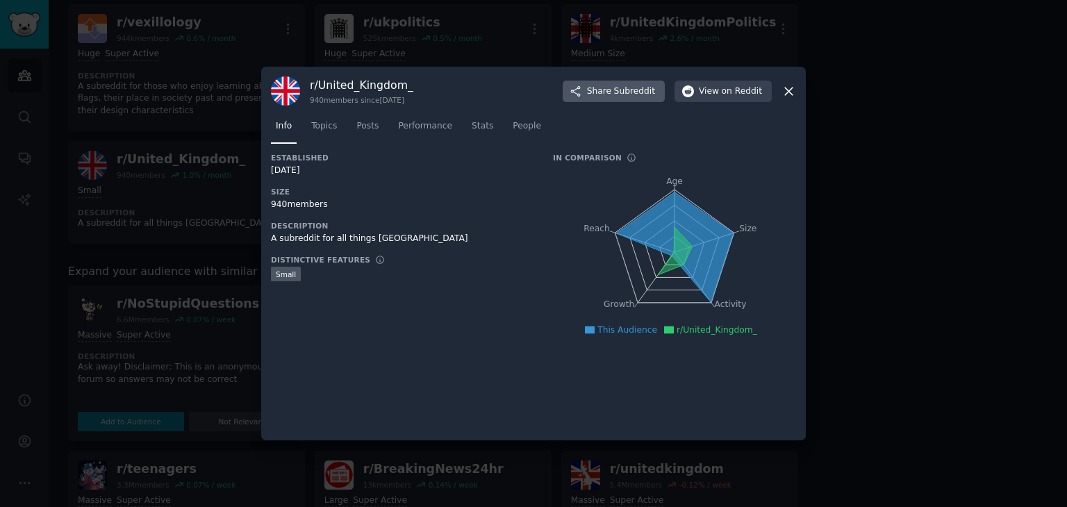
click at [639, 88] on span "Subreddit" at bounding box center [634, 91] width 41 height 13
click at [784, 94] on icon at bounding box center [789, 91] width 15 height 15
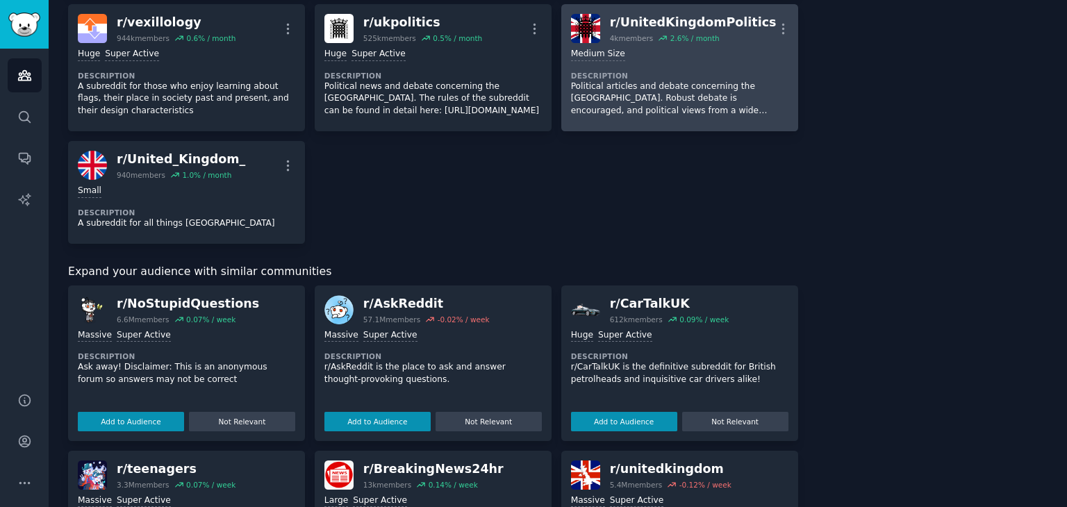
click at [561, 124] on link "r/ UnitedKingdomPolitics 4k members 2.6 % / month More 1000 - 10,000 members Me…" at bounding box center [679, 67] width 237 height 127
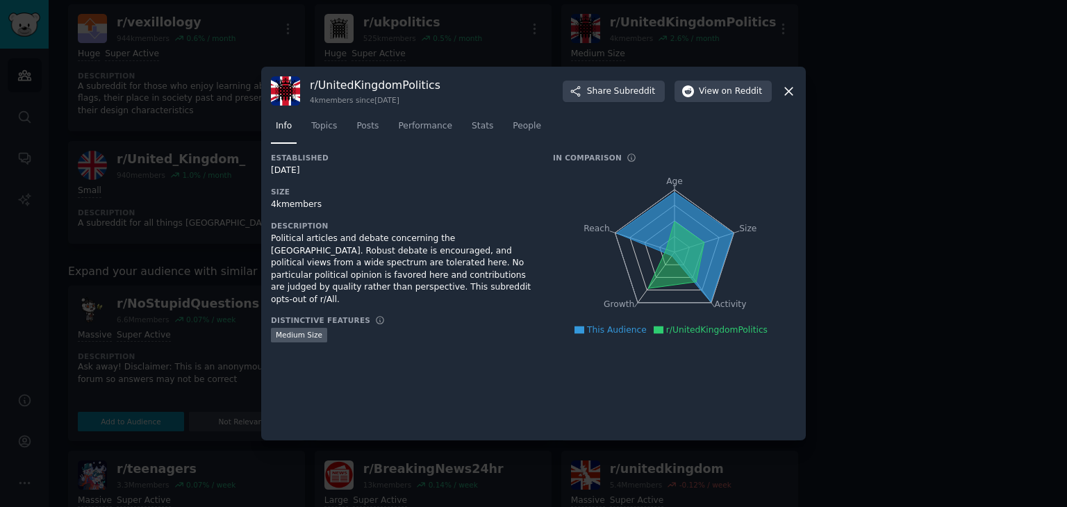
click at [791, 89] on icon at bounding box center [789, 92] width 8 height 8
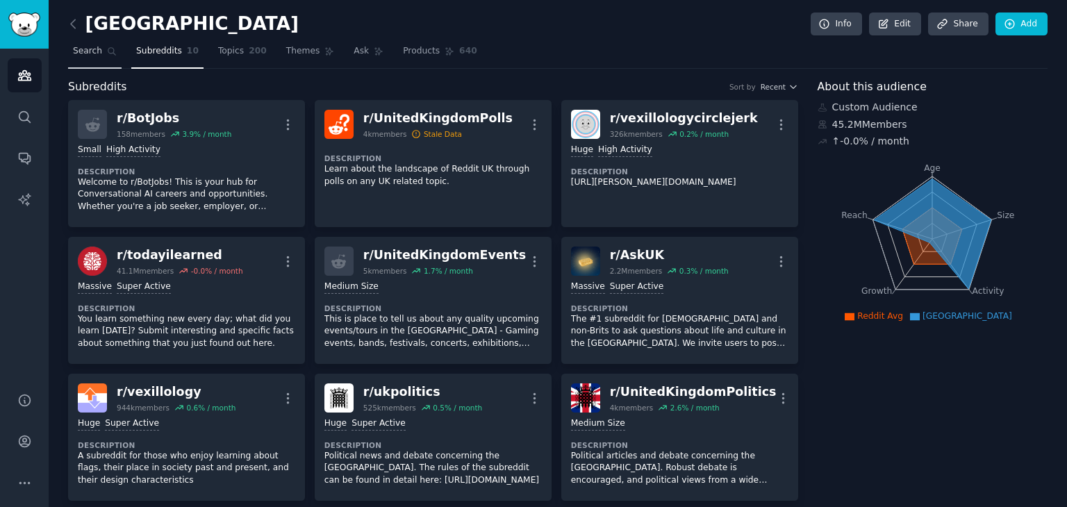
click at [84, 51] on span "Search" at bounding box center [87, 51] width 29 height 13
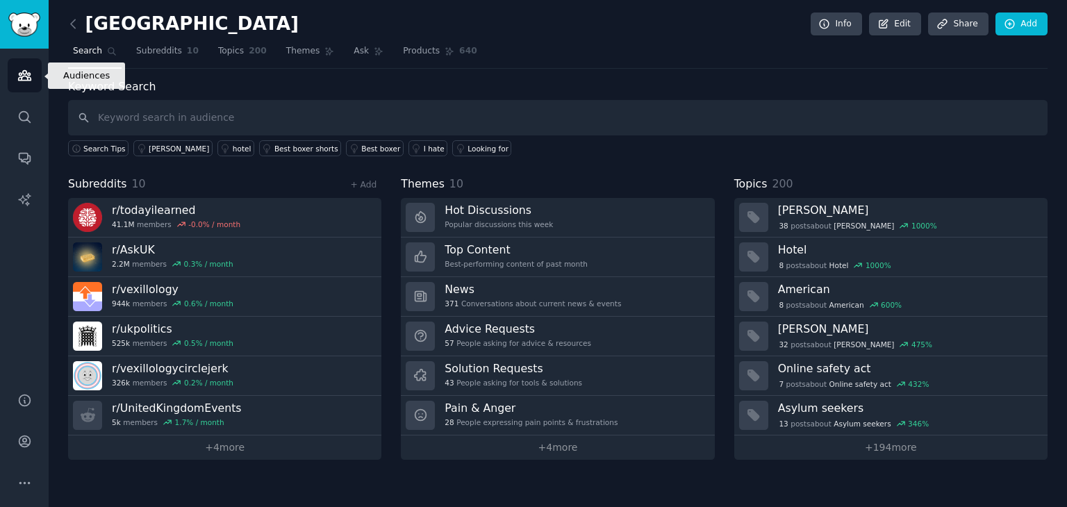
click at [24, 73] on icon "Sidebar" at bounding box center [24, 75] width 15 height 15
